Goal: Obtain resource: Download file/media

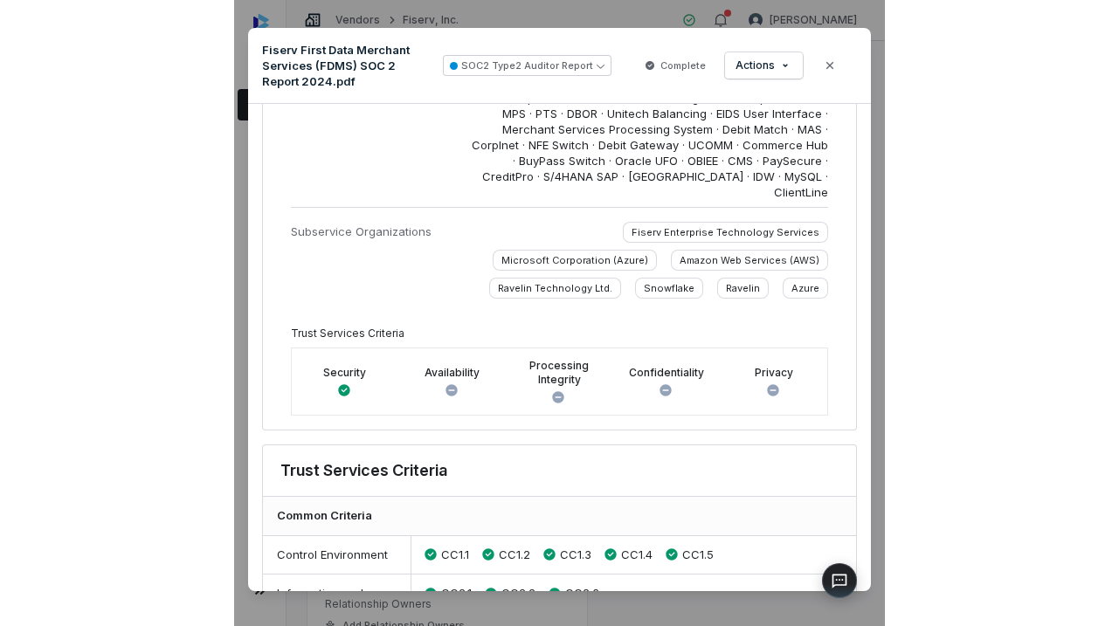
scroll to position [593, 0]
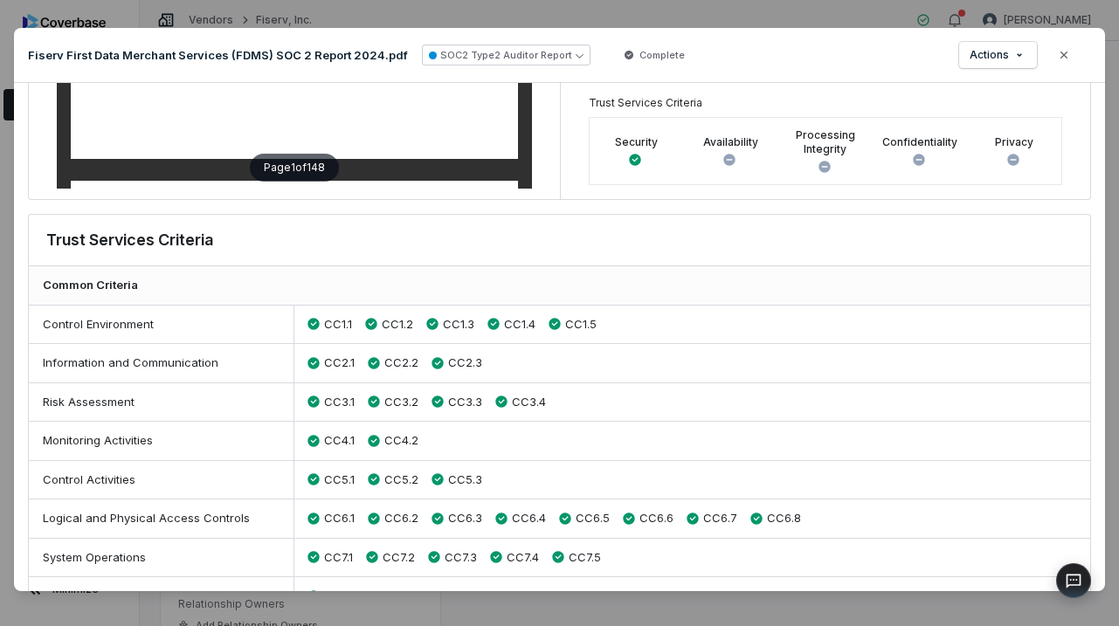
type textarea "*"
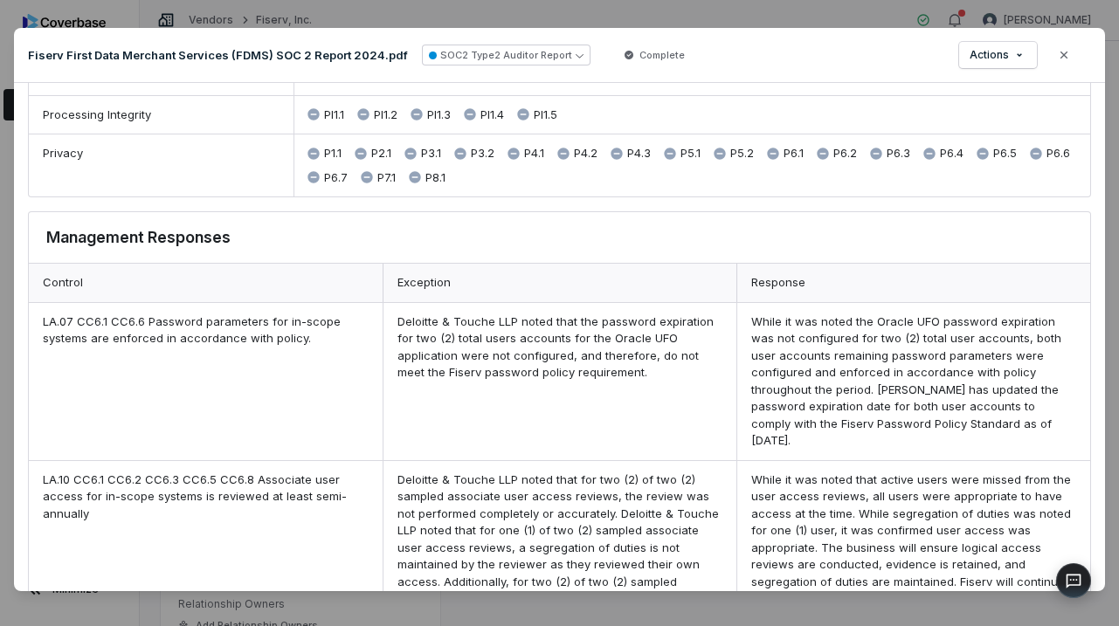
scroll to position [1279, 0]
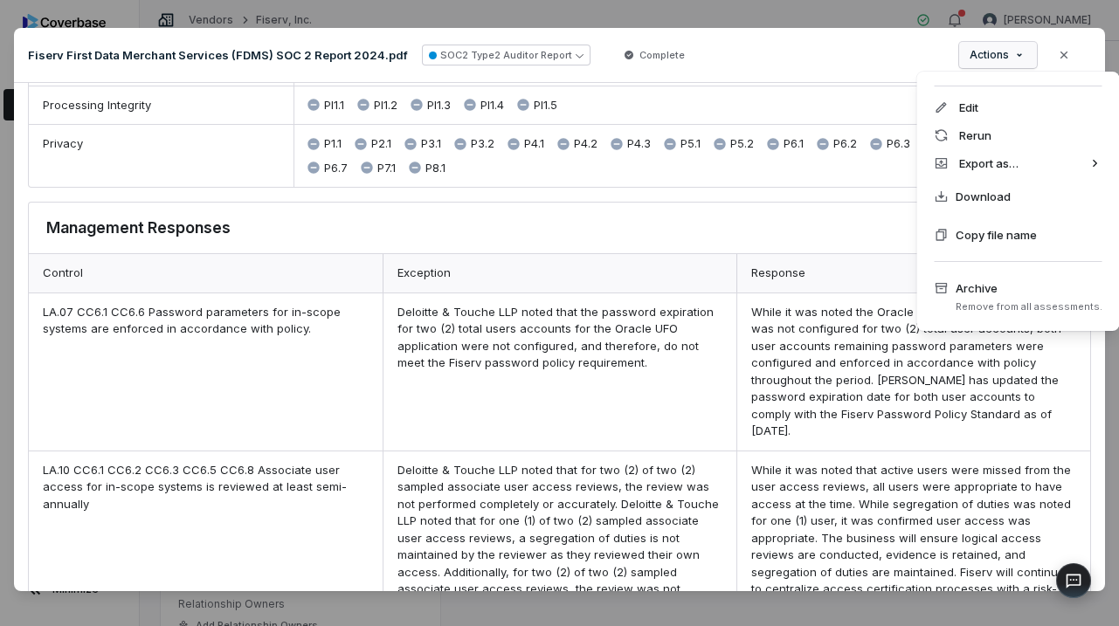
click at [1025, 66] on div "Document Preview Fiserv First Data Merchant Services (FDMS) SOC 2 Report 2024.p…" at bounding box center [559, 314] width 1119 height 629
click at [777, 299] on div "Document Preview Fiserv First Data Merchant Services (FDMS) SOC 2 Report 2024.p…" at bounding box center [559, 314] width 1119 height 629
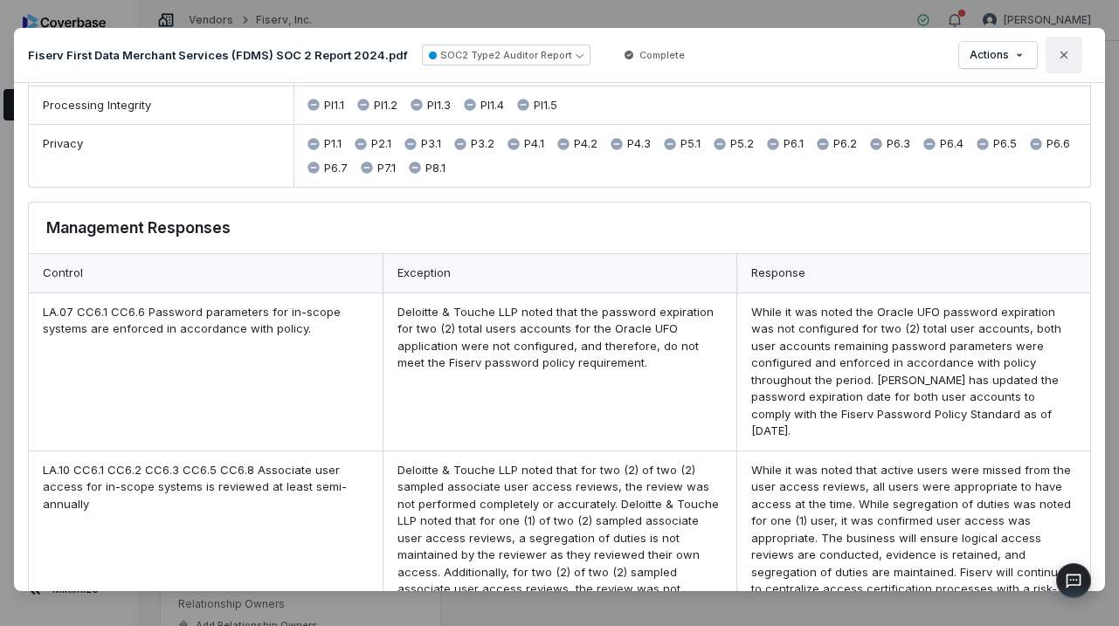
click at [1048, 58] on icon "button" at bounding box center [1064, 55] width 14 height 14
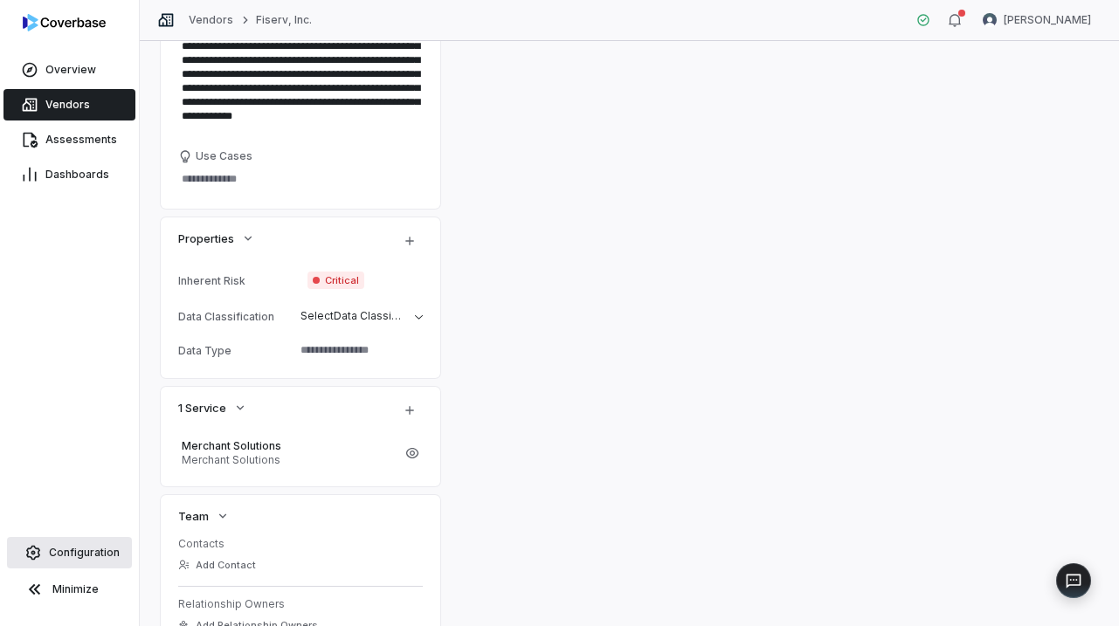
click at [86, 506] on span "Configuration" at bounding box center [84, 553] width 71 height 14
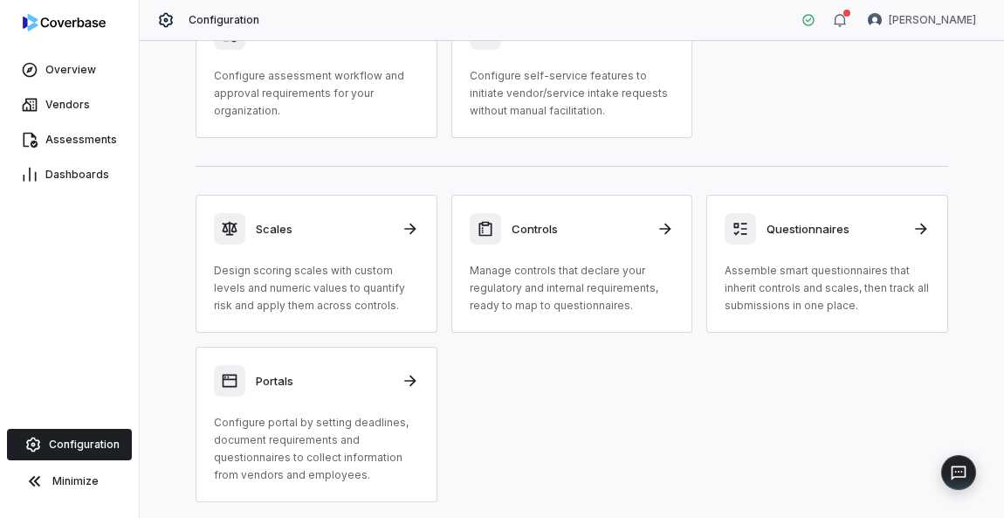
scroll to position [107, 0]
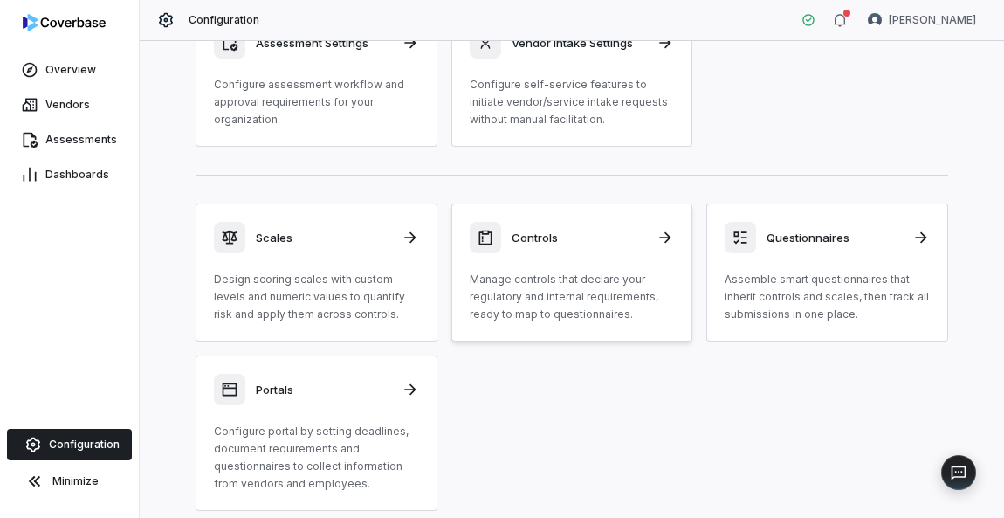
click at [588, 284] on p "Manage controls that declare your regulatory and internal requirements, ready t…" at bounding box center [572, 297] width 205 height 52
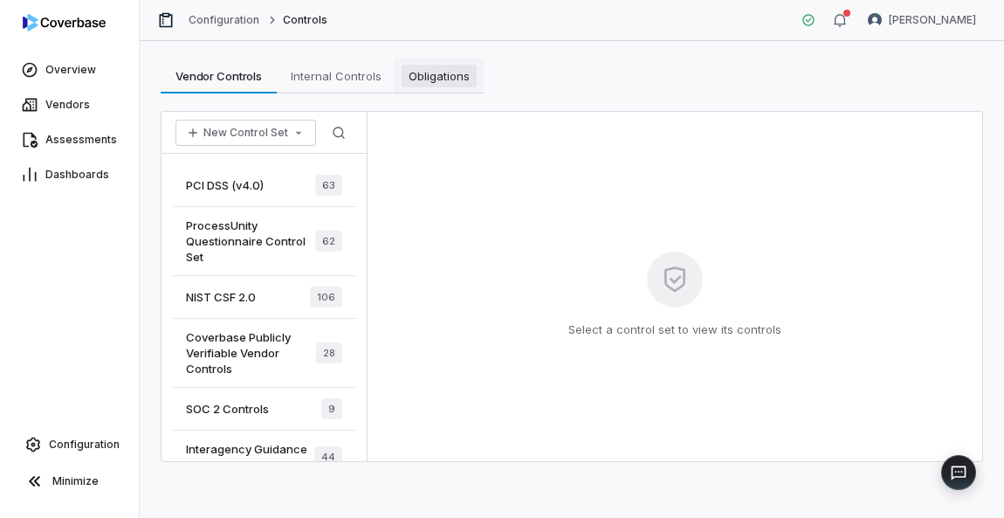
click at [429, 82] on span "Obligations" at bounding box center [439, 76] width 75 height 23
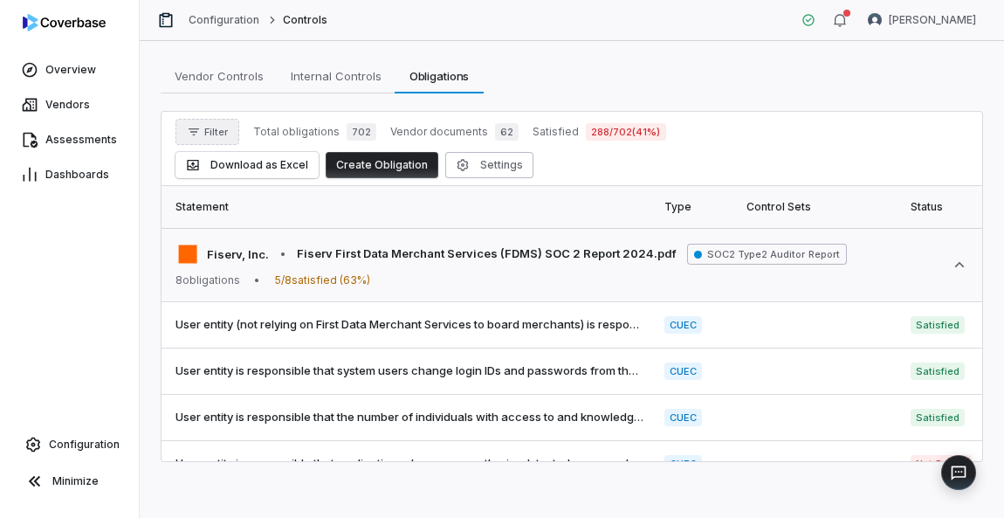
click at [216, 138] on button "Filter" at bounding box center [208, 132] width 64 height 26
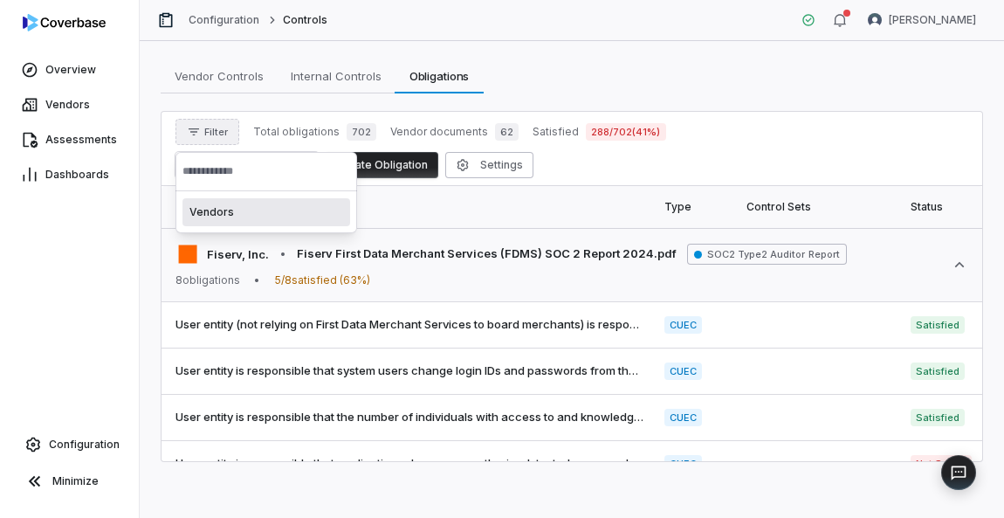
click at [253, 215] on div "Vendors" at bounding box center [267, 212] width 168 height 28
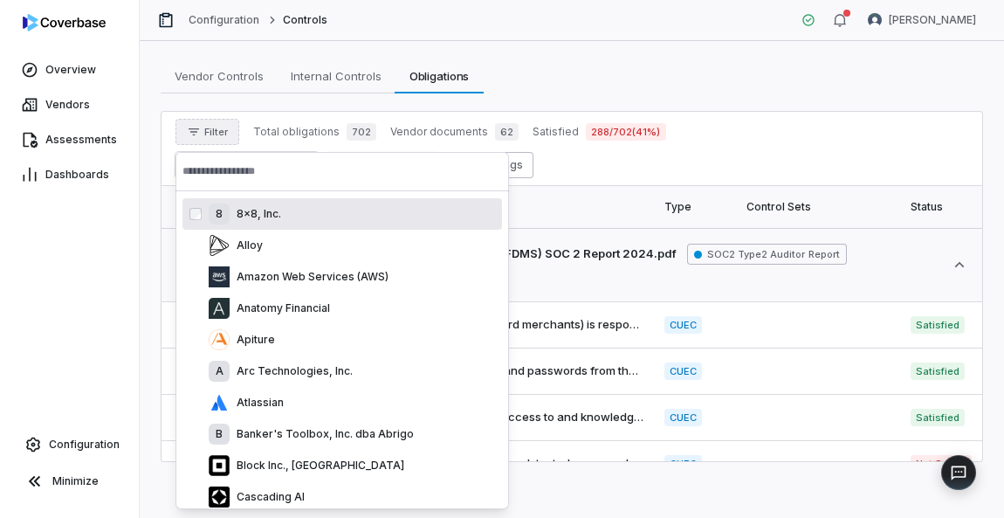
click at [287, 167] on input "text" at bounding box center [343, 171] width 320 height 38
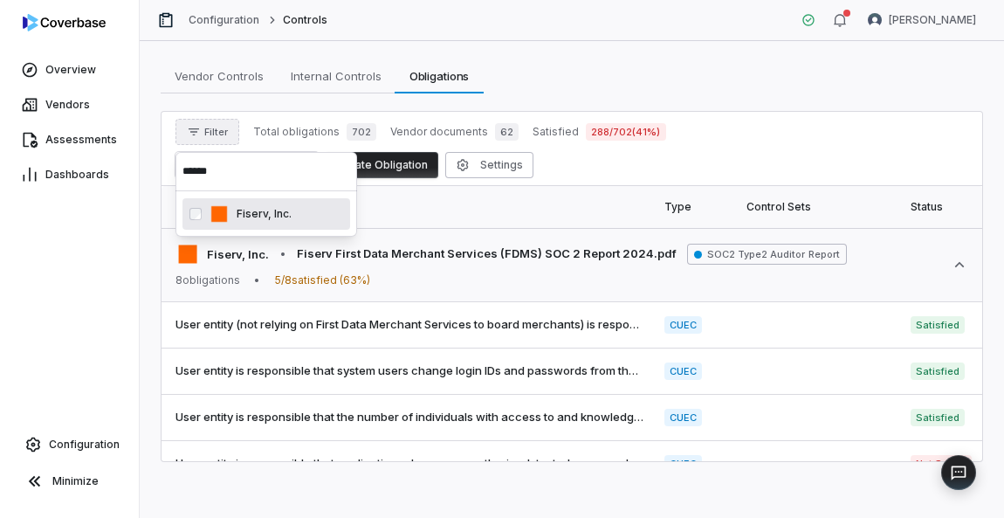
type input "******"
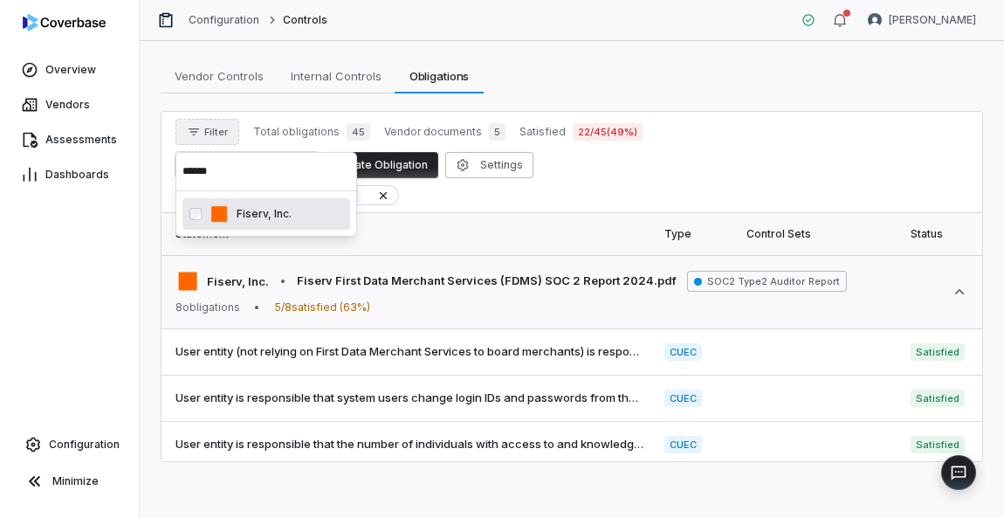
click at [725, 189] on div "Vendors include Fiserv, Inc." at bounding box center [572, 195] width 793 height 20
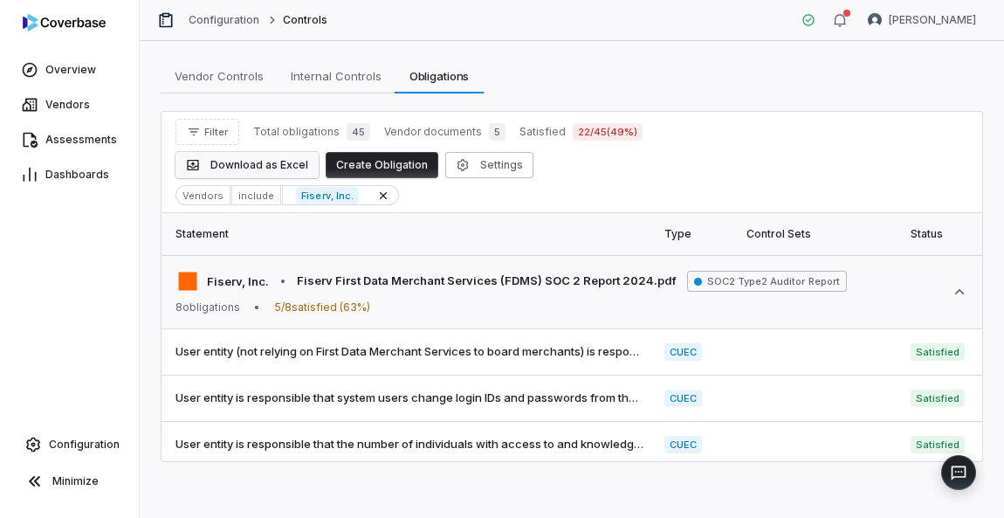
click at [288, 156] on button "Download as Excel" at bounding box center [247, 165] width 143 height 26
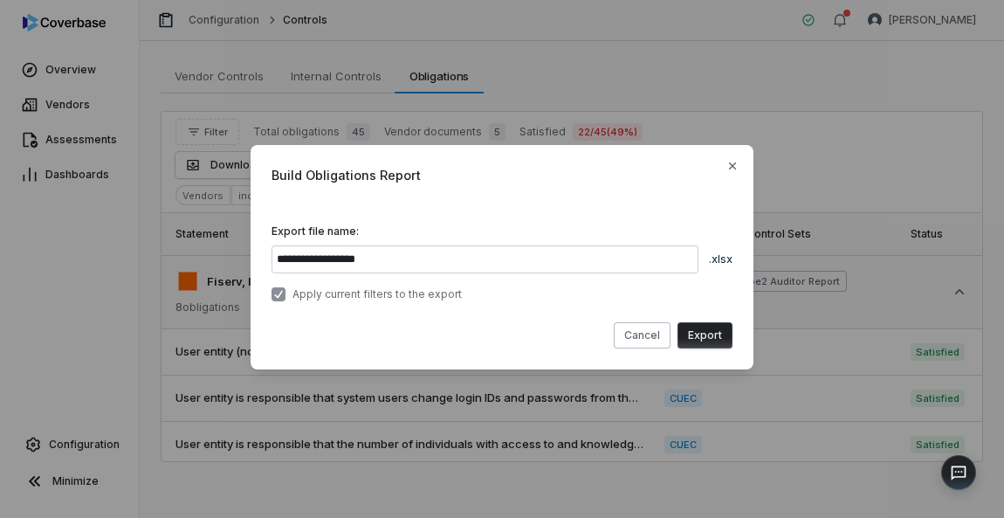
click at [728, 340] on button "Export" at bounding box center [705, 335] width 55 height 26
